Goal: Information Seeking & Learning: Learn about a topic

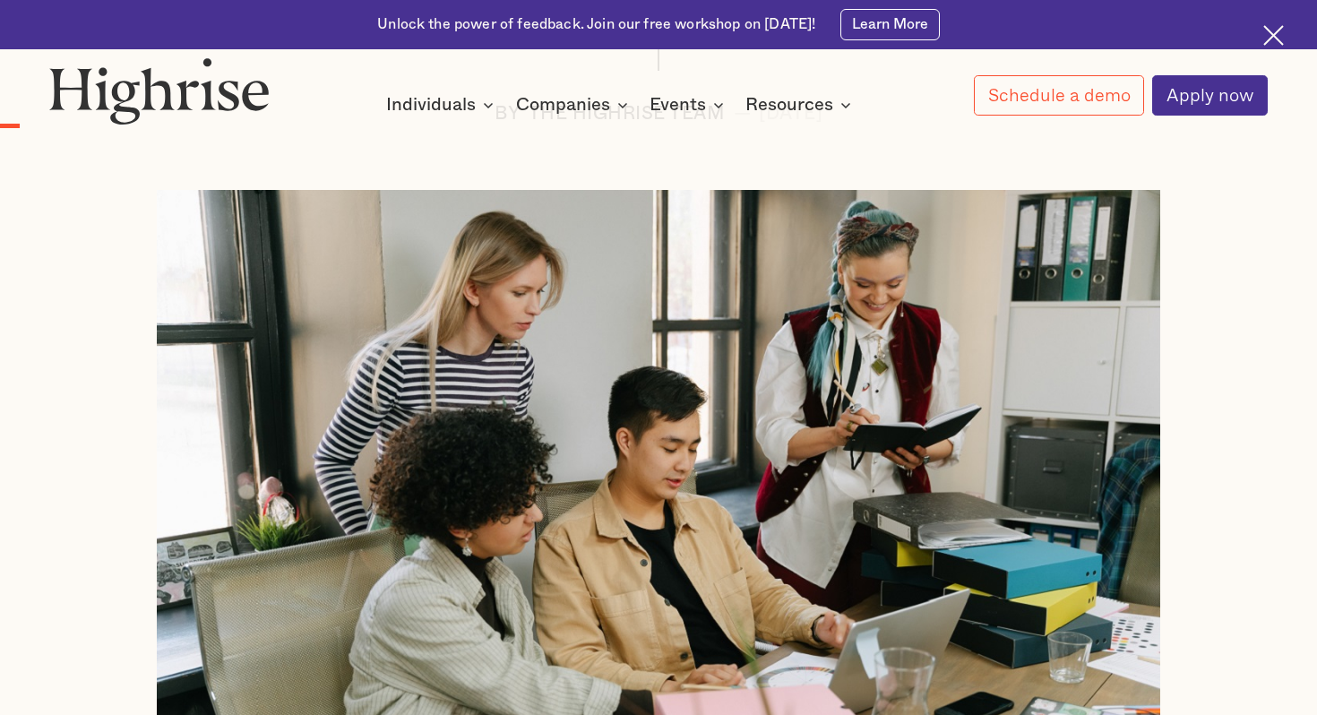
scroll to position [929, 0]
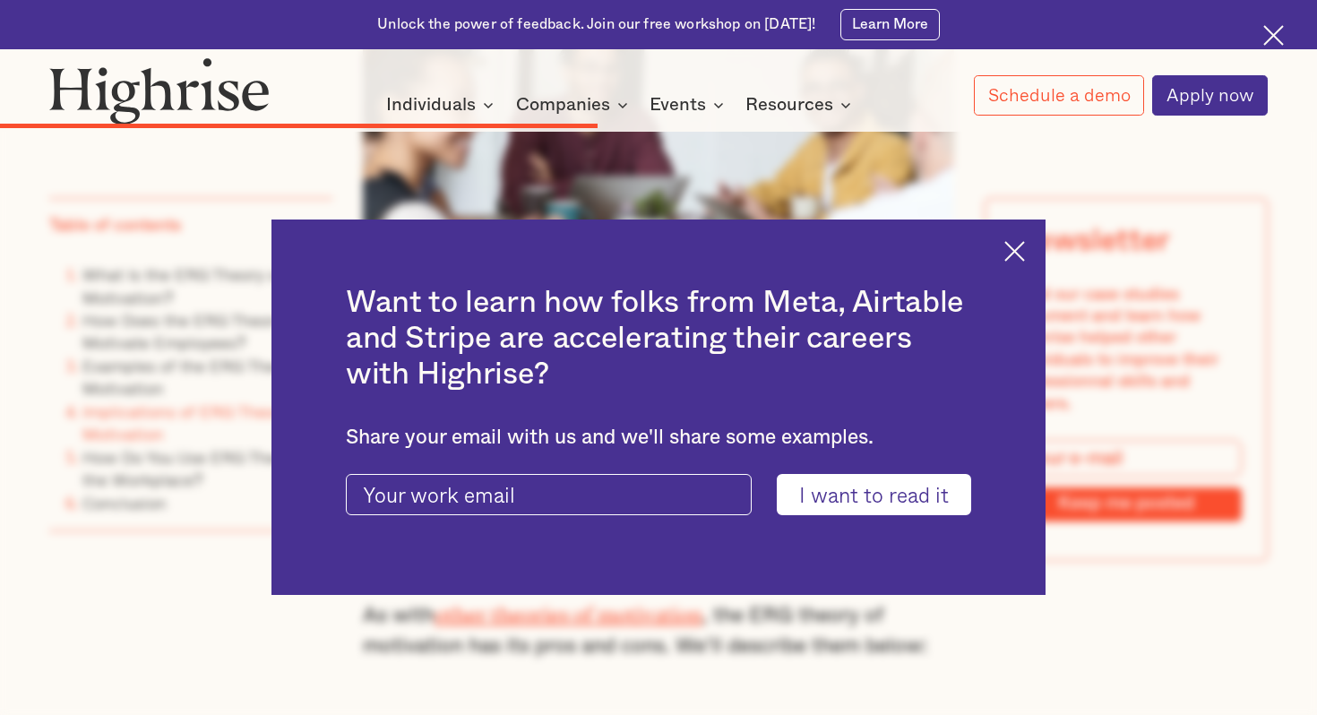
scroll to position [5381, 0]
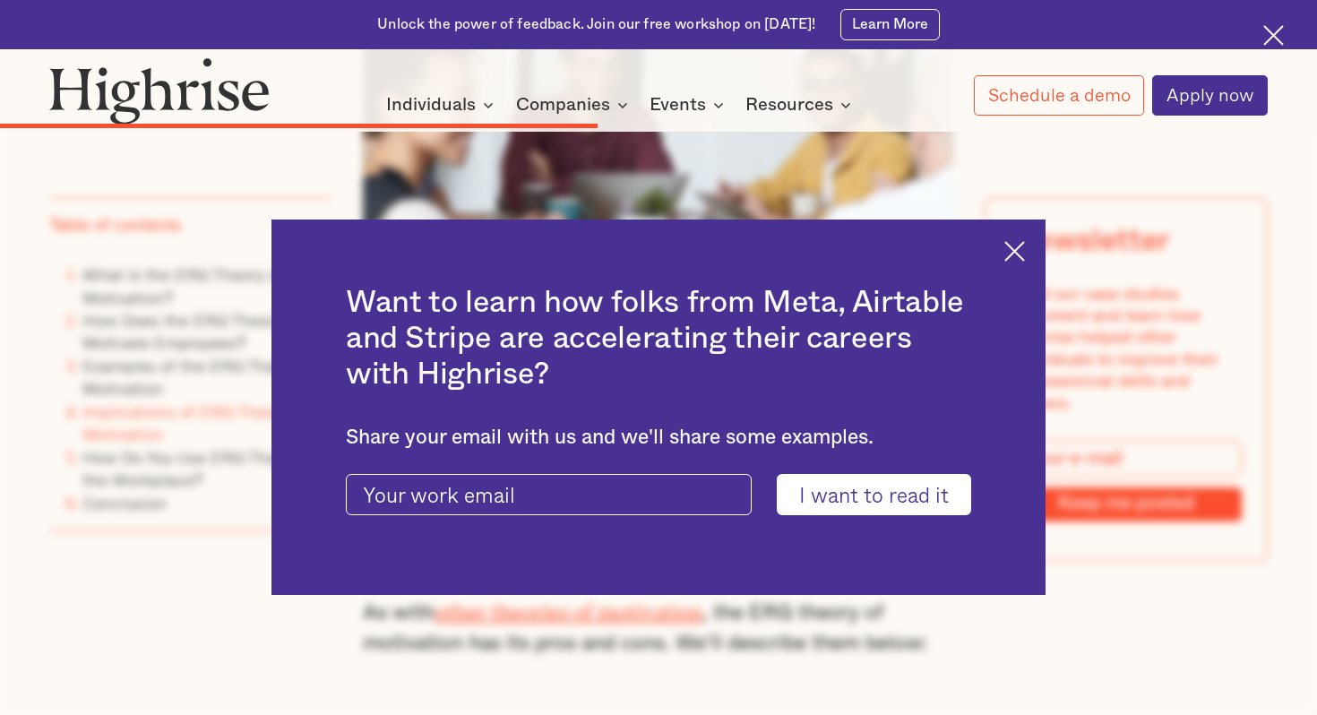
click at [1012, 241] on img at bounding box center [1015, 251] width 21 height 21
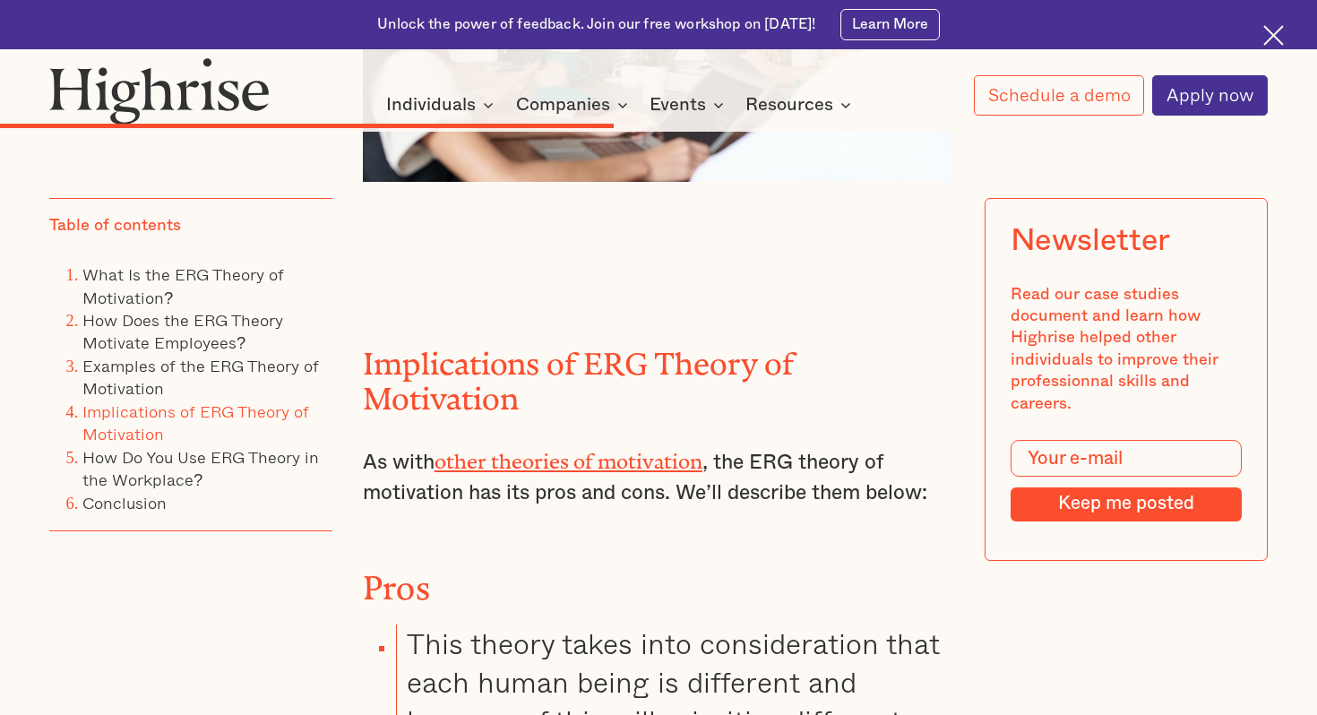
scroll to position [5795, 0]
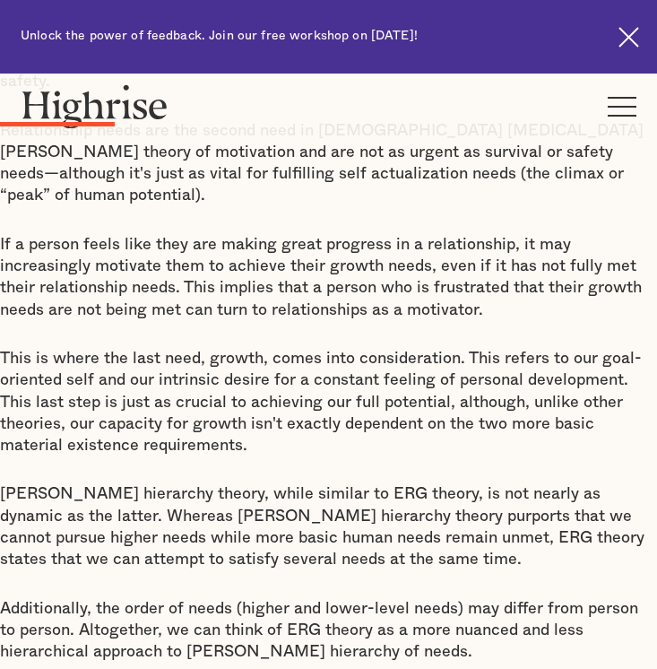
scroll to position [1294, 0]
